Goal: Answer question/provide support

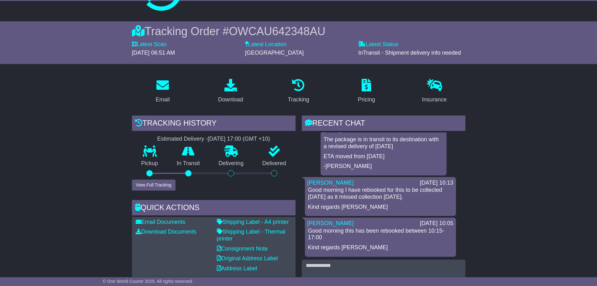
scroll to position [94, 0]
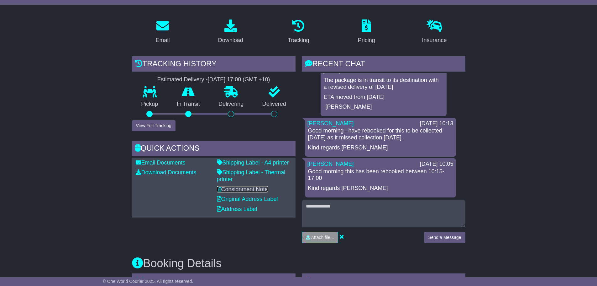
click at [248, 187] on link "Consignment Note" at bounding box center [242, 189] width 51 height 6
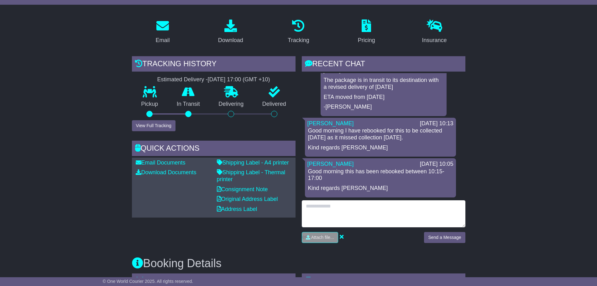
click at [346, 209] on textarea at bounding box center [384, 213] width 164 height 27
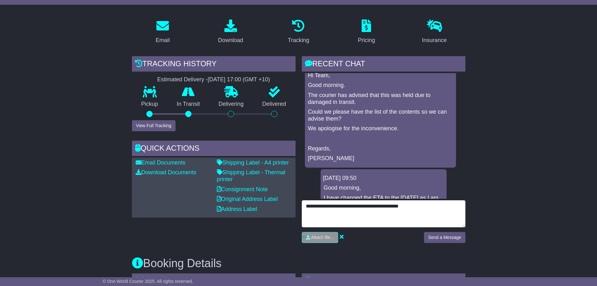
scroll to position [0, 0]
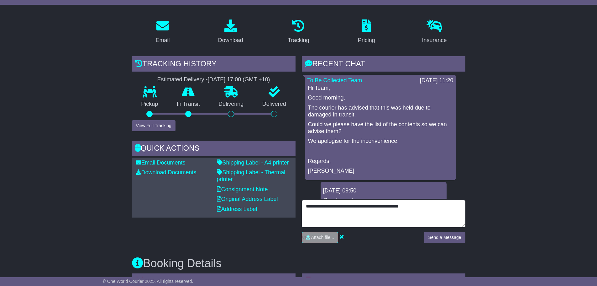
type textarea "**********"
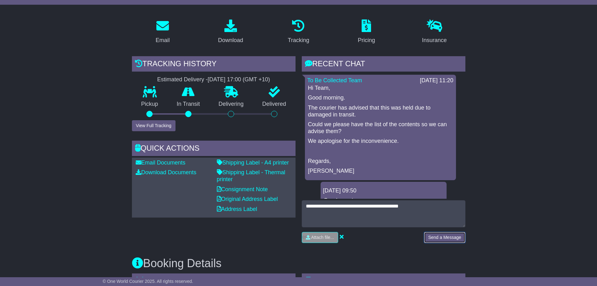
drag, startPoint x: 447, startPoint y: 239, endPoint x: 448, endPoint y: 235, distance: 4.8
click at [448, 235] on button "Send a Message" at bounding box center [444, 237] width 41 height 11
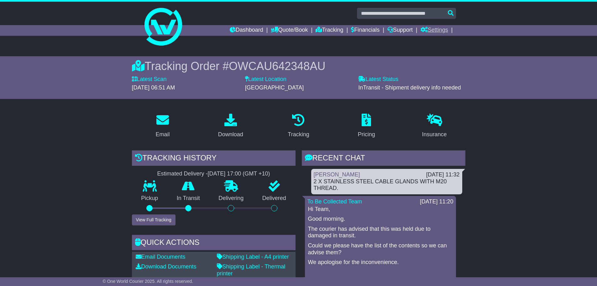
click at [429, 33] on link "Settings" at bounding box center [435, 30] width 28 height 11
click at [428, 40] on link "Settings" at bounding box center [446, 41] width 50 height 7
